Goal: Information Seeking & Learning: Learn about a topic

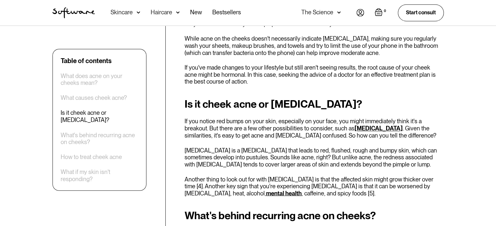
scroll to position [1108, 0]
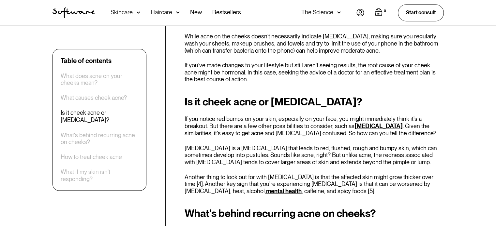
click at [354, 123] on link "[MEDICAL_DATA]" at bounding box center [378, 126] width 48 height 7
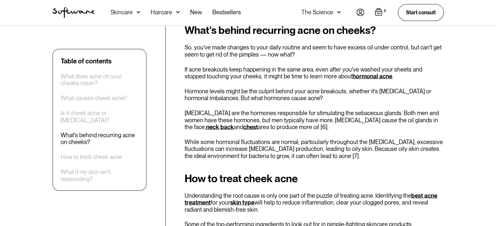
scroll to position [1369, 0]
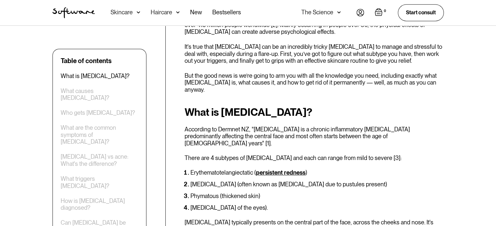
scroll to position [326, 0]
